Goal: Information Seeking & Learning: Check status

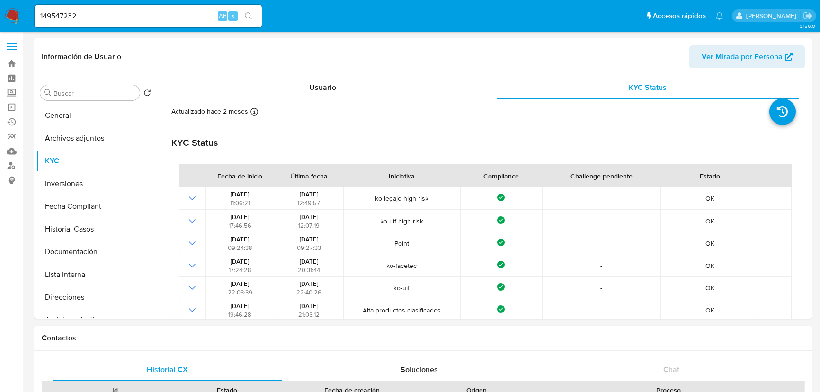
select select "10"
click at [86, 117] on button "General" at bounding box center [91, 115] width 111 height 23
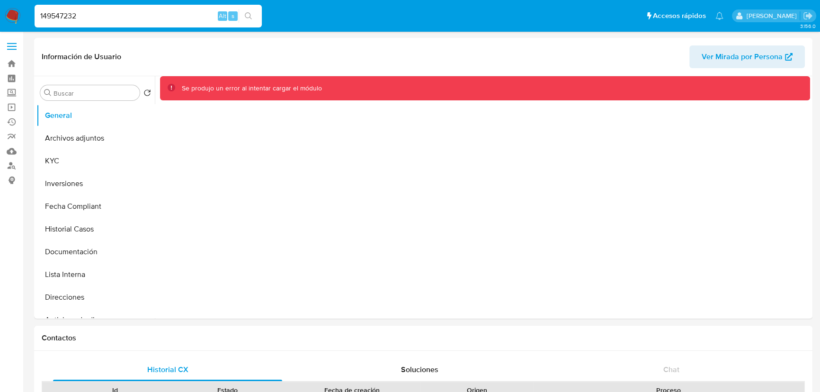
drag, startPoint x: 108, startPoint y: 11, endPoint x: -113, endPoint y: 32, distance: 222.2
paste input "231070695"
type input "231070695"
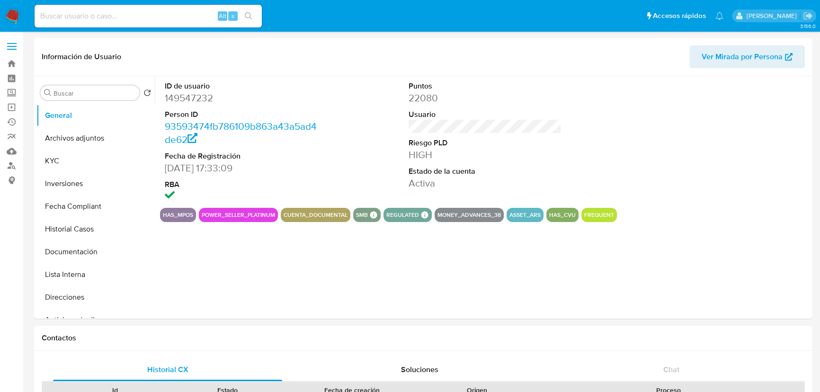
select select "10"
drag, startPoint x: 119, startPoint y: 9, endPoint x: 118, endPoint y: 13, distance: 4.8
click at [119, 9] on div "Alt s" at bounding box center [148, 16] width 227 height 23
click at [118, 14] on input at bounding box center [148, 16] width 227 height 12
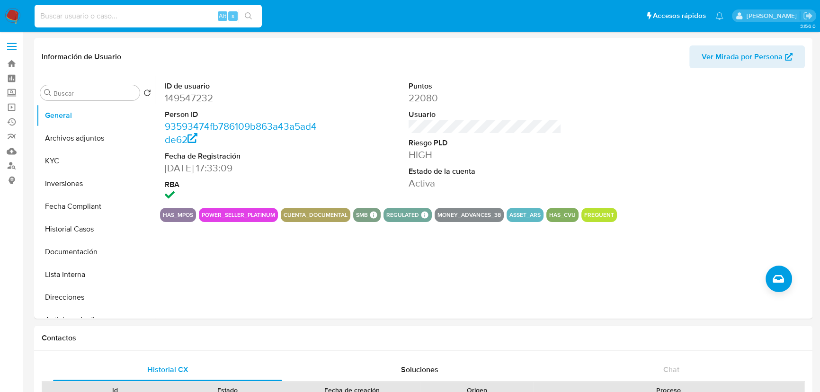
paste input "231070695"
type input "231070695"
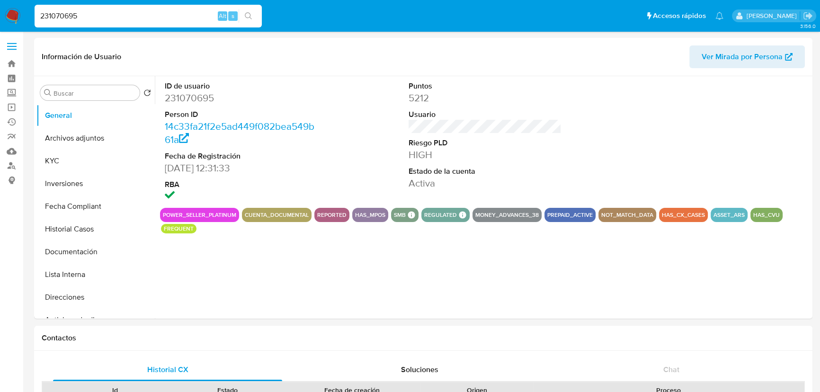
select select "10"
click at [82, 162] on button "KYC" at bounding box center [91, 161] width 111 height 23
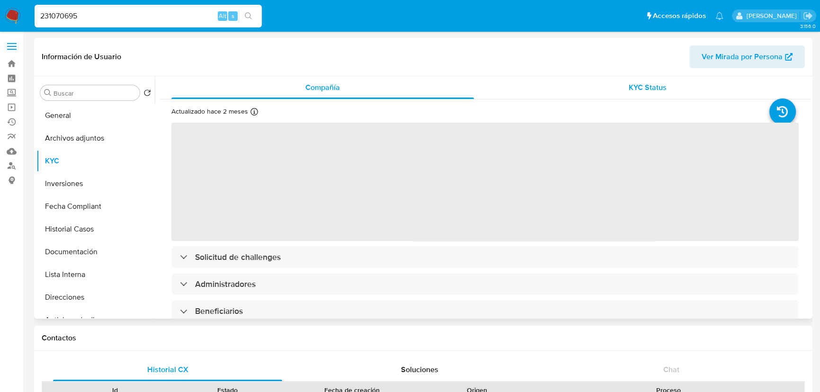
click at [641, 90] on span "KYC Status" at bounding box center [648, 87] width 38 height 11
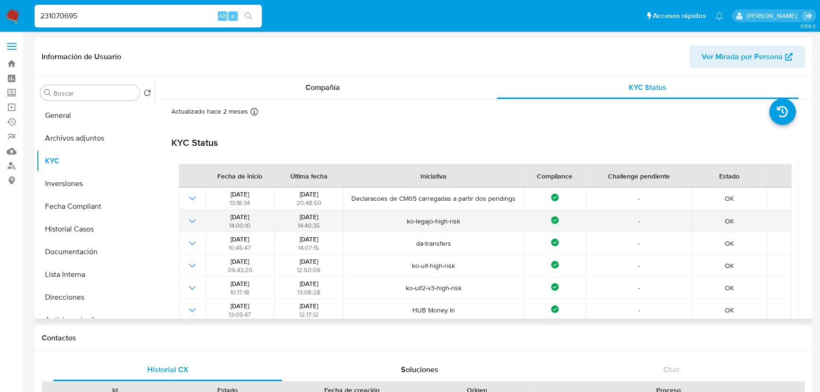
drag, startPoint x: 406, startPoint y: 223, endPoint x: 472, endPoint y: 226, distance: 65.9
click at [471, 226] on td "ko-legajo-high-risk" at bounding box center [433, 221] width 180 height 22
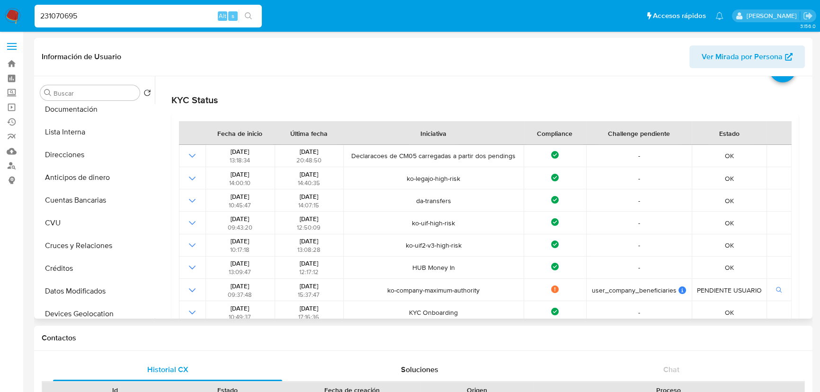
scroll to position [301, 0]
click at [89, 251] on button "IV Challenges" at bounding box center [91, 246] width 111 height 23
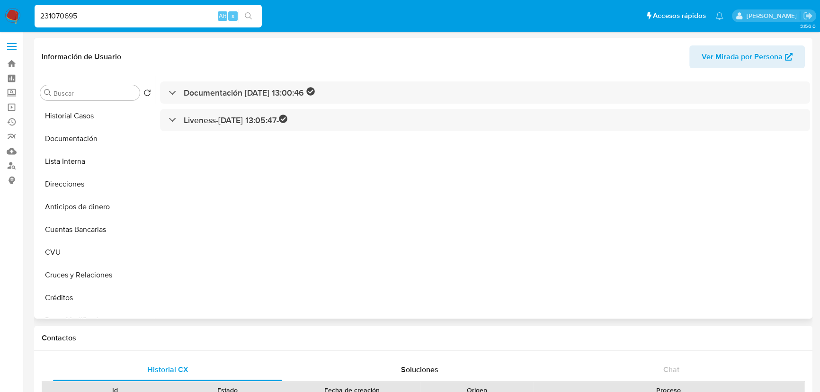
scroll to position [0, 0]
click at [79, 203] on button "Fecha Compliant" at bounding box center [91, 206] width 111 height 23
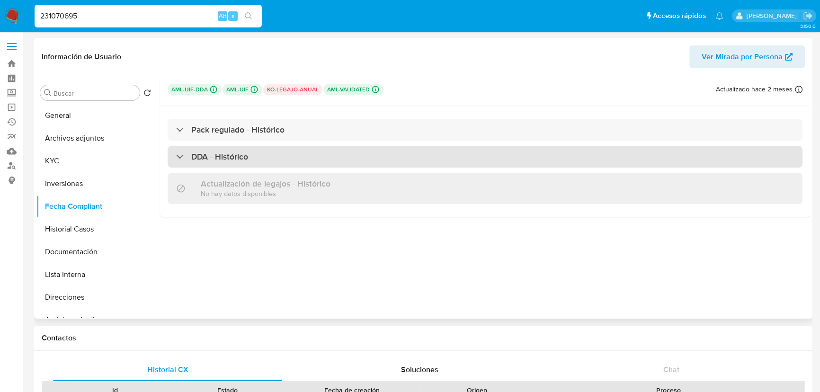
click at [183, 156] on div "DDA - Histórico" at bounding box center [212, 157] width 72 height 10
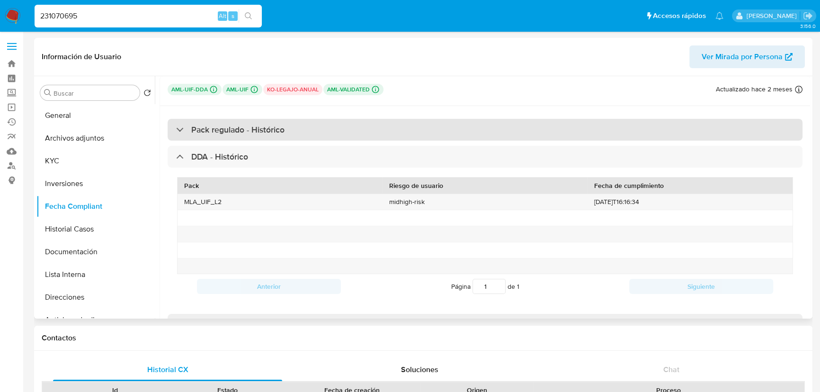
click at [181, 132] on div "Pack regulado - Histórico" at bounding box center [230, 130] width 108 height 10
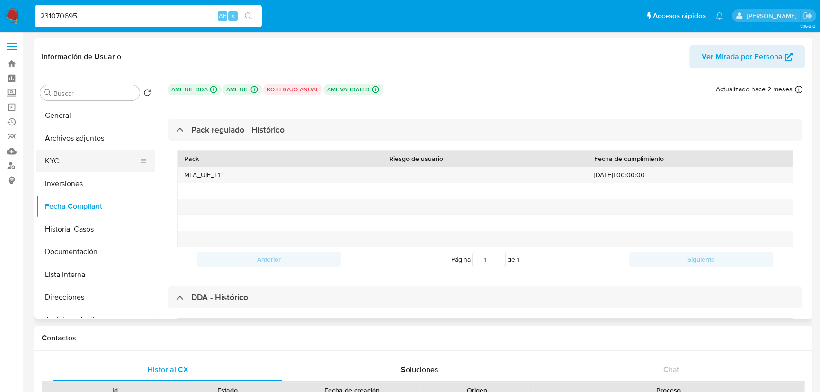
click at [76, 162] on button "KYC" at bounding box center [91, 161] width 111 height 23
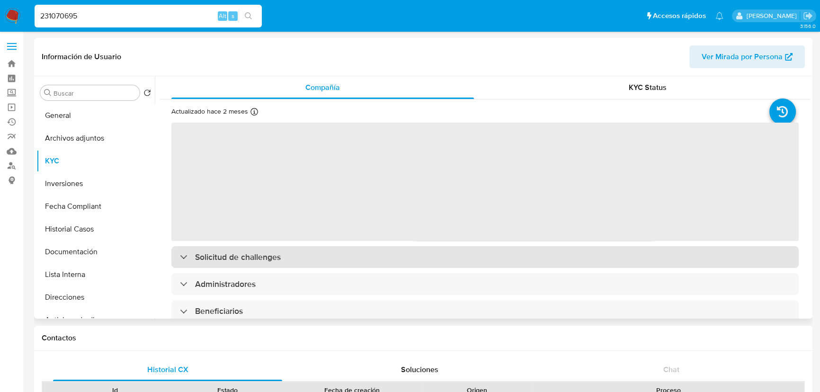
click at [265, 260] on h3 "Solicitud de challenges" at bounding box center [238, 257] width 86 height 10
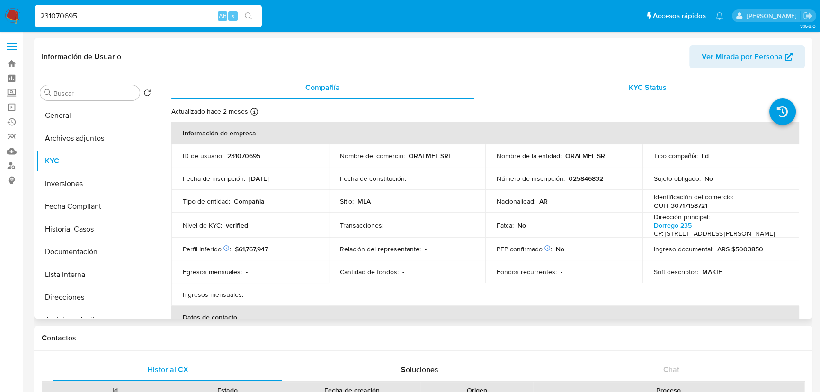
click at [649, 90] on span "KYC Status" at bounding box center [648, 87] width 38 height 11
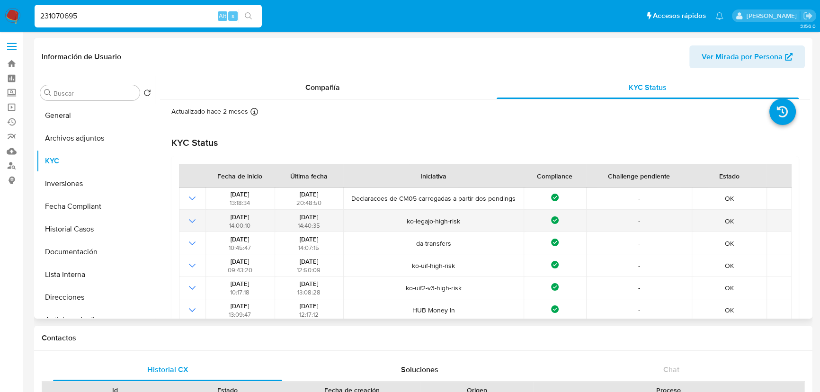
drag, startPoint x: 222, startPoint y: 215, endPoint x: 518, endPoint y: 198, distance: 296.1
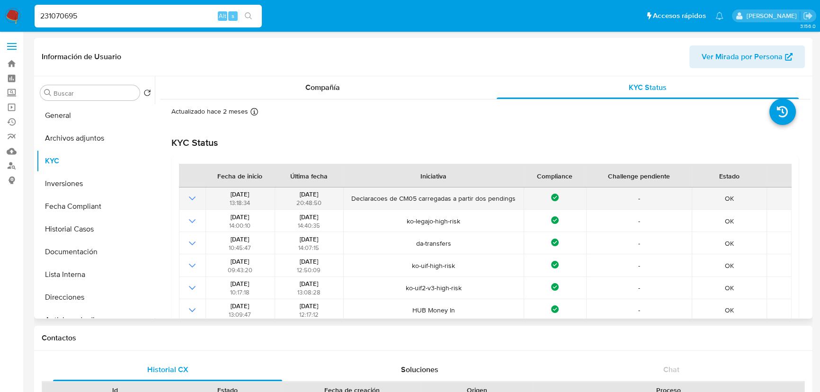
click at [357, 217] on tr "19/07/2024 14:00:10 05/08/2024 14:40:35 ko-legajo-high-risk Compliance - OK" at bounding box center [485, 221] width 613 height 22
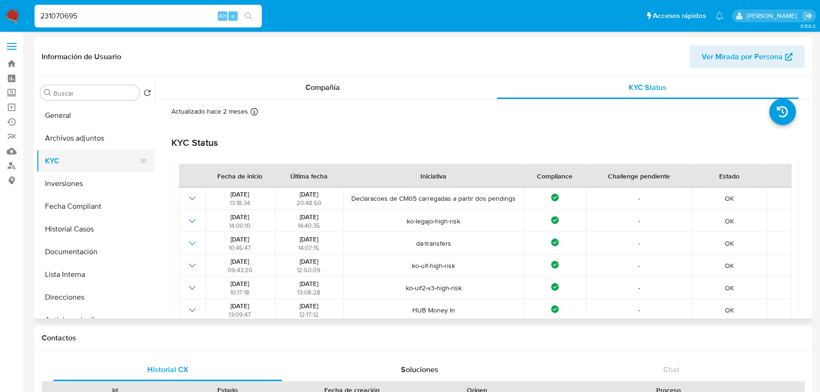
click at [62, 162] on button "KYC" at bounding box center [91, 161] width 111 height 23
click at [66, 113] on button "General" at bounding box center [91, 115] width 111 height 23
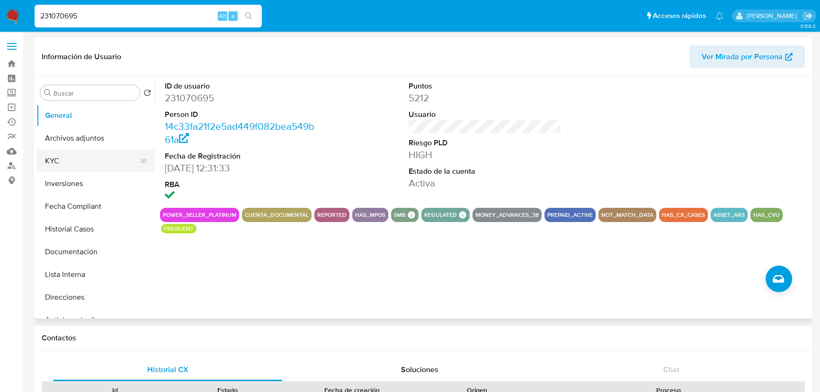
click at [69, 160] on button "KYC" at bounding box center [91, 161] width 111 height 23
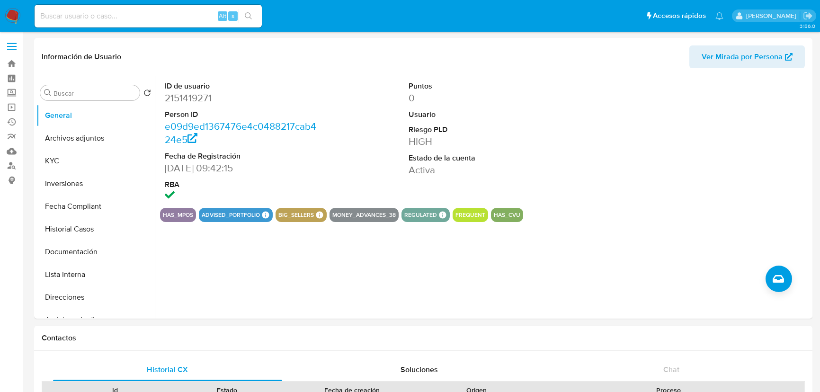
select select "10"
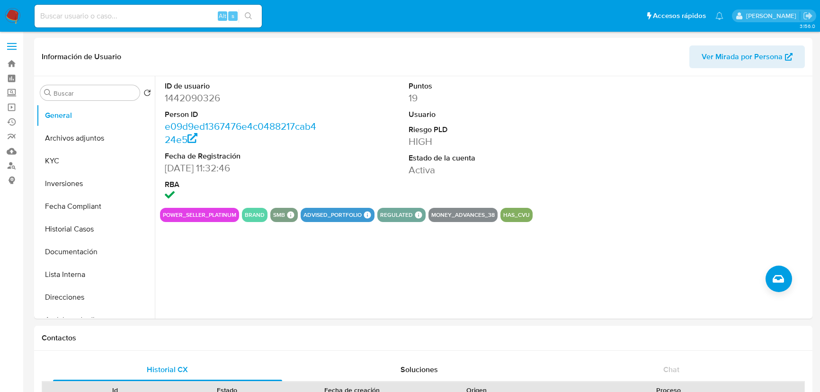
select select "10"
